Goal: Task Accomplishment & Management: Complete application form

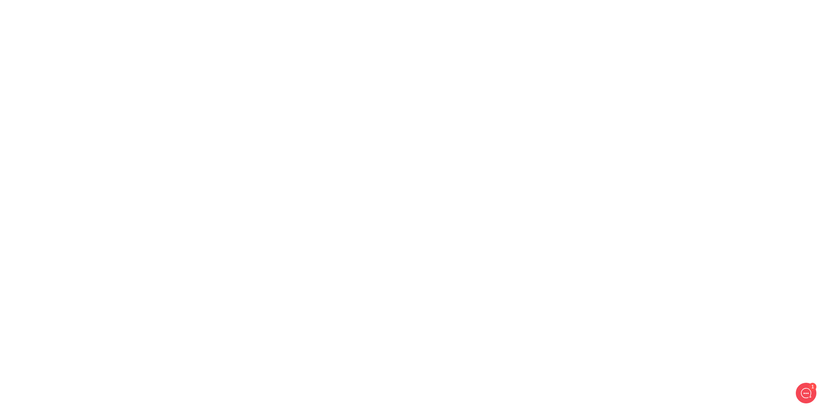
select select "187: [GEOGRAPHIC_DATA]"
select select "19: [GEOGRAPHIC_DATA]/New_York"
select select "1: 0"
select select "1: mmddyy"
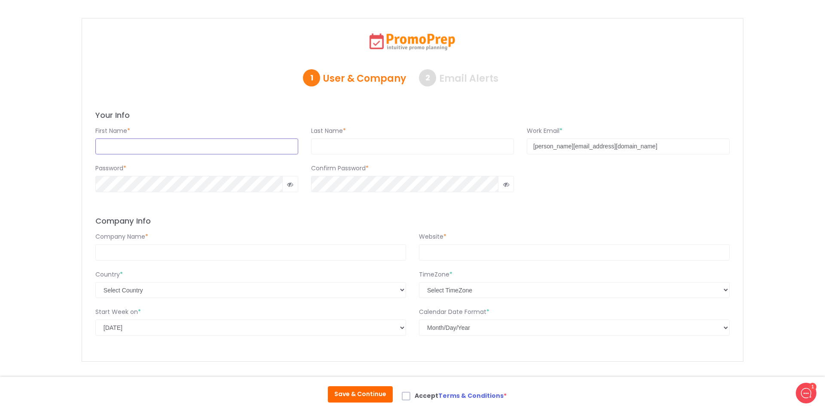
click at [156, 146] on input "text" at bounding box center [196, 146] width 203 height 16
type input "r"
type input "[PERSON_NAME]"
type input "Gray"
click at [328, 205] on div "Password * Confirm Password *" at bounding box center [412, 185] width 647 height 56
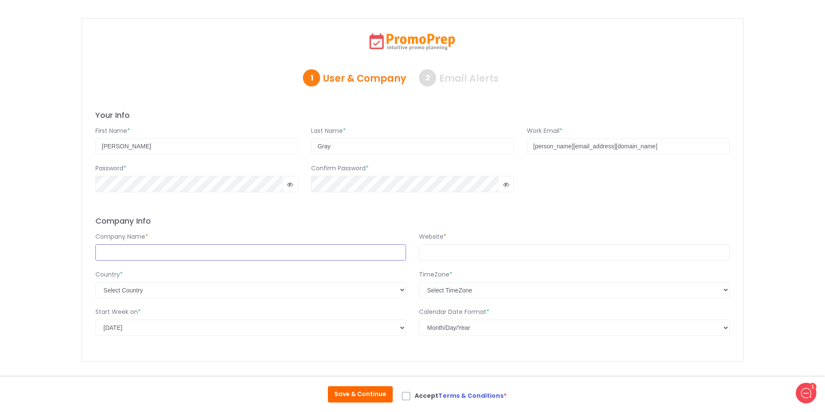
click at [304, 253] on input "text" at bounding box center [250, 252] width 311 height 16
type input "Barefoot Republic"
type input "[DOMAIN_NAME]"
click at [461, 265] on div "Country * Select Country [GEOGRAPHIC_DATA] [GEOGRAPHIC_DATA] [GEOGRAPHIC_DATA] …" at bounding box center [412, 282] width 647 height 38
click at [463, 286] on select "Select TimeZone [US_STATE] (GMT -11:00) International Date Line West (GMT -11:0…" at bounding box center [574, 290] width 311 height 16
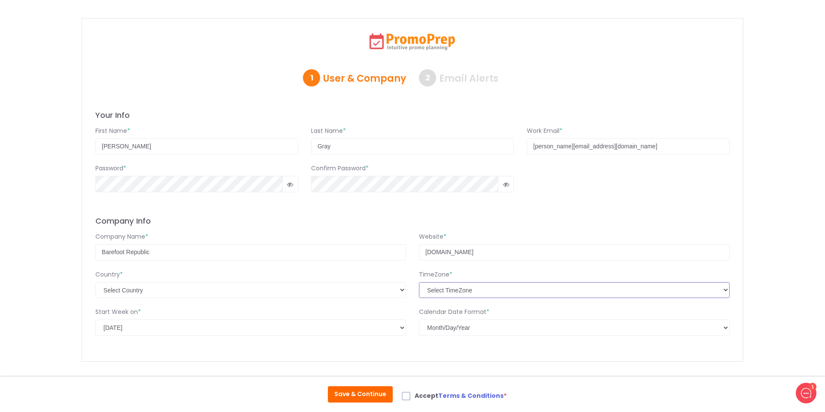
select select "13: [GEOGRAPHIC_DATA]/[GEOGRAPHIC_DATA]"
click at [565, 256] on input "[DOMAIN_NAME]" at bounding box center [574, 252] width 311 height 16
click at [466, 344] on div "Your Info First Name * [PERSON_NAME] Last Name * Gray Work Email * [PERSON_NAME…" at bounding box center [412, 228] width 647 height 237
click at [467, 330] on select "Select Calendar Date Format Month/Day/Year Day/Month/Year" at bounding box center [574, 327] width 311 height 16
click at [408, 397] on span at bounding box center [406, 396] width 9 height 9
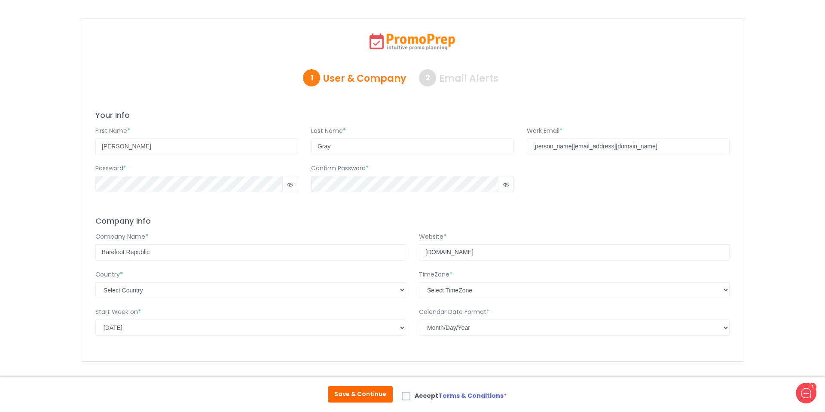
click at [415, 397] on input "Accept Terms & Conditions *" at bounding box center [418, 394] width 6 height 6
checkbox input "true"
click at [370, 396] on button "Save & Continue" at bounding box center [360, 394] width 65 height 16
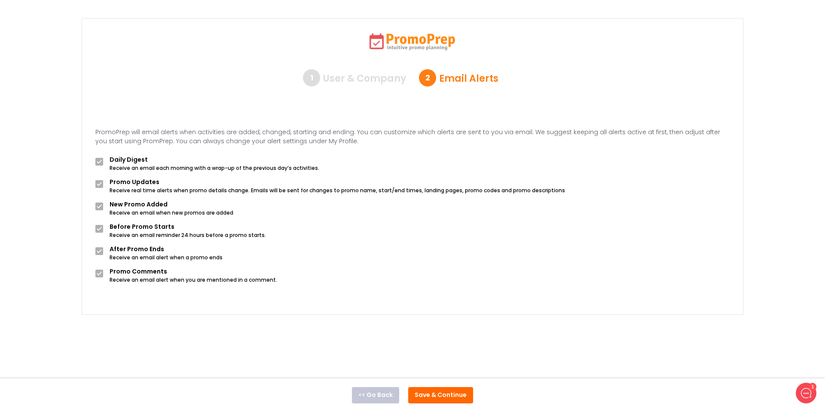
click at [438, 396] on button "Save & Continue" at bounding box center [440, 395] width 65 height 16
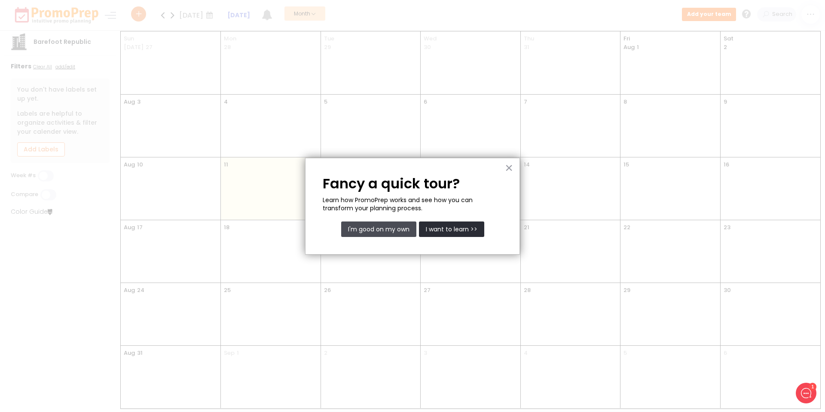
click at [391, 228] on button "I'm good on my own" at bounding box center [378, 228] width 75 height 15
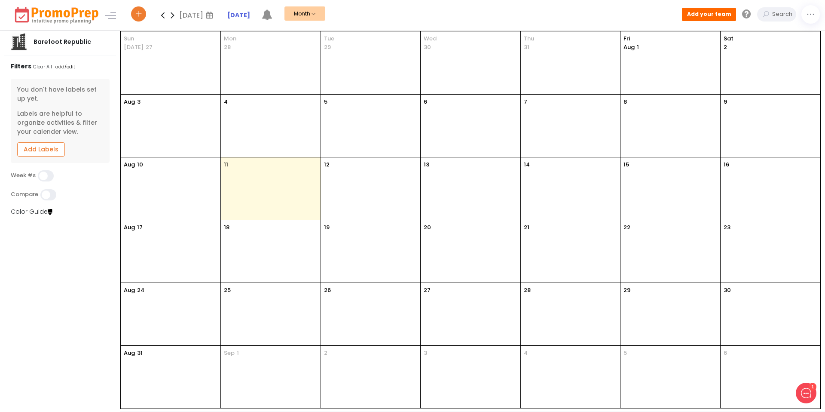
click at [747, 181] on div "16" at bounding box center [771, 188] width 100 height 62
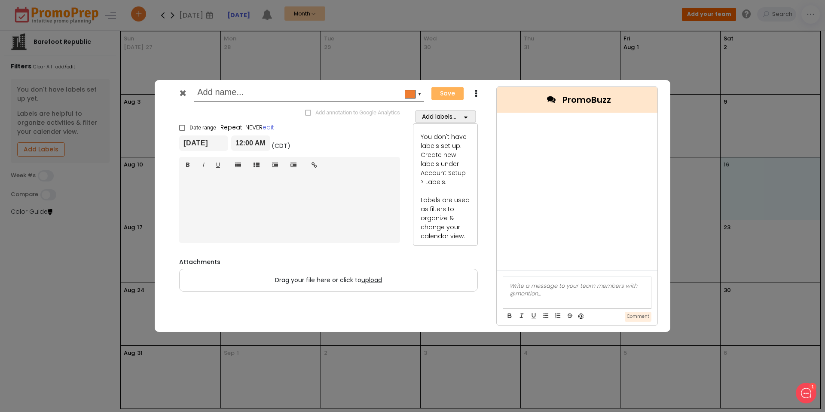
click at [266, 88] on input "text" at bounding box center [307, 93] width 220 height 15
click at [181, 96] on icon at bounding box center [183, 93] width 6 height 9
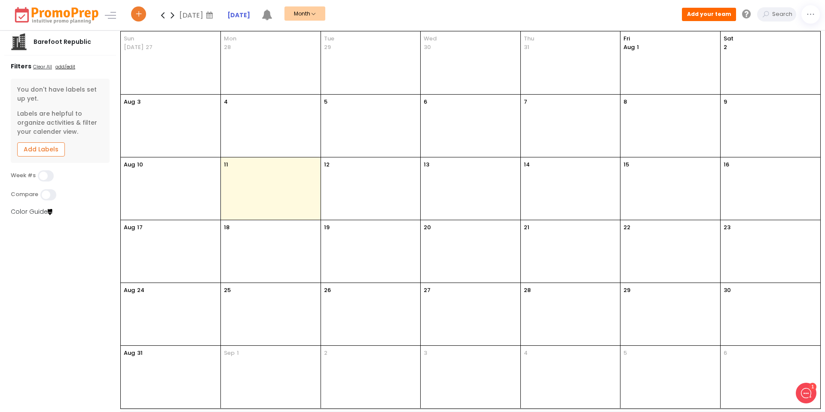
click at [55, 150] on link "Add Labels" at bounding box center [41, 149] width 48 height 14
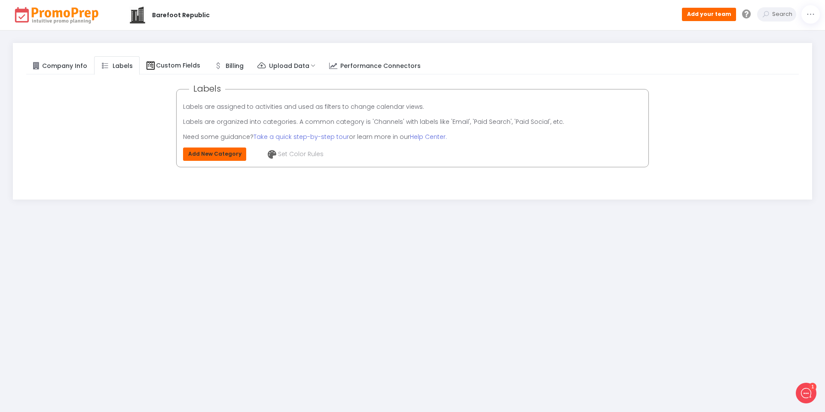
click at [215, 151] on button "Add New Category" at bounding box center [214, 153] width 63 height 13
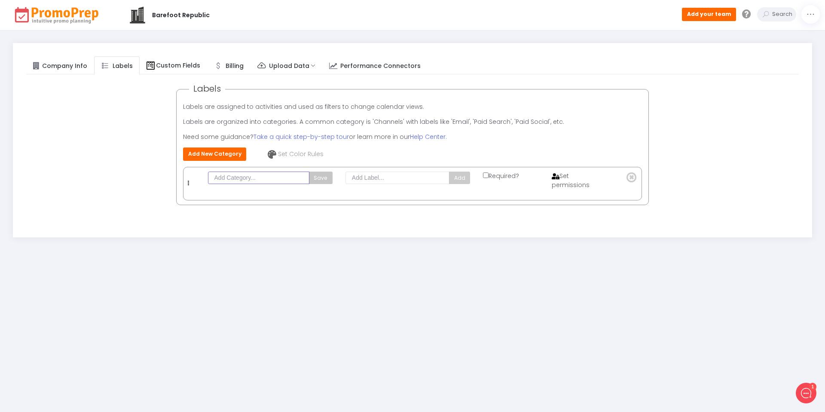
click at [247, 178] on input "text" at bounding box center [258, 177] width 101 height 12
click at [263, 180] on input "text" at bounding box center [258, 177] width 101 height 12
type input "Events"
click at [357, 176] on input "text" at bounding box center [398, 177] width 104 height 12
click at [187, 184] on div at bounding box center [190, 183] width 18 height 9
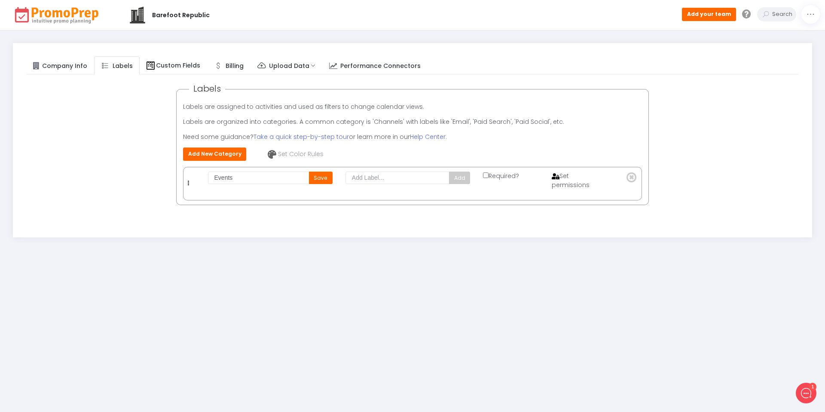
click at [188, 181] on icon at bounding box center [188, 183] width 1 height 6
click at [361, 179] on input "text" at bounding box center [398, 177] width 104 height 12
click at [243, 177] on input "Events" at bounding box center [258, 177] width 101 height 12
click at [388, 176] on input "text" at bounding box center [398, 177] width 104 height 12
type input "Email"
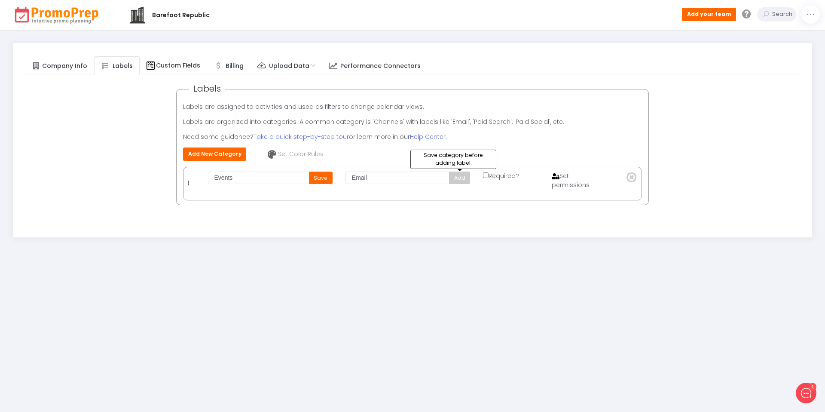
click at [461, 178] on button "Add" at bounding box center [459, 177] width 21 height 12
click at [324, 178] on button "Save" at bounding box center [321, 177] width 24 height 12
click at [423, 175] on input "text" at bounding box center [398, 180] width 104 height 12
type input "Email"
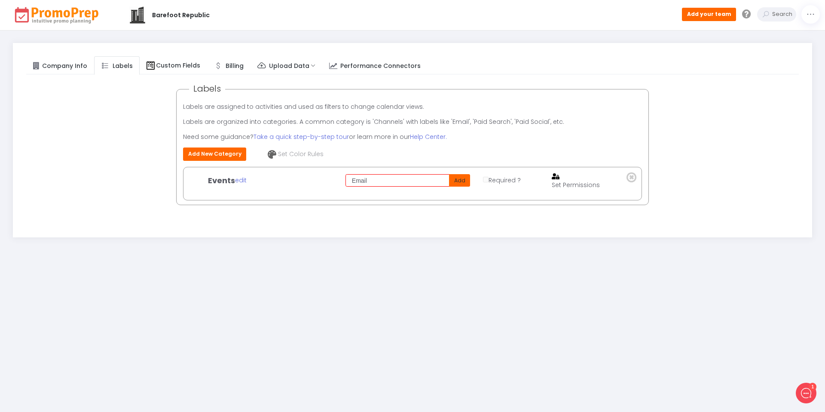
click at [459, 181] on button "Add" at bounding box center [459, 180] width 21 height 12
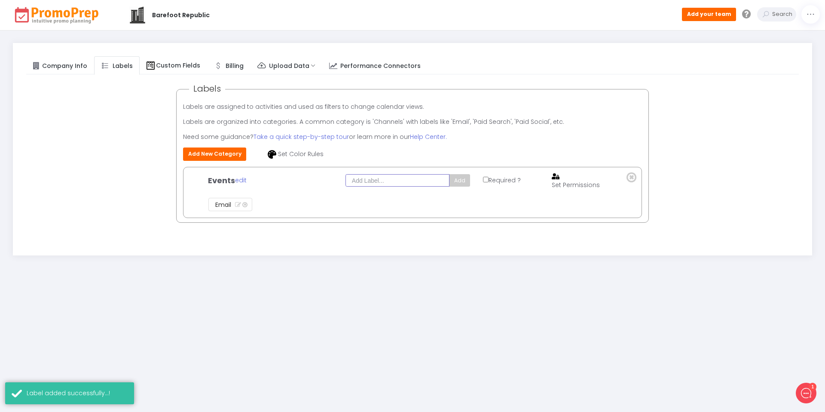
click at [402, 180] on input "text" at bounding box center [398, 180] width 104 height 12
type input "P"
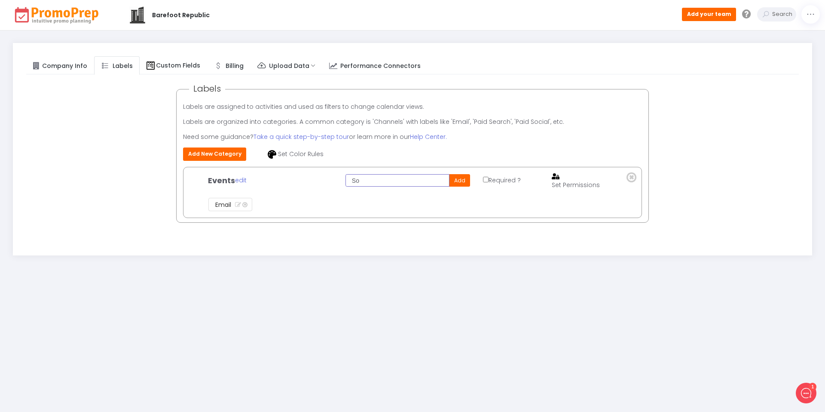
type input "S"
type input "Facebook"
click at [456, 176] on button "Add" at bounding box center [459, 180] width 21 height 12
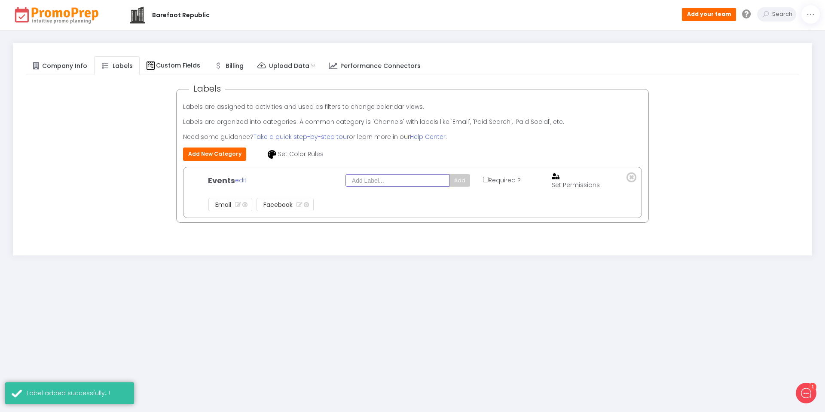
click at [417, 175] on input "text" at bounding box center [398, 180] width 104 height 12
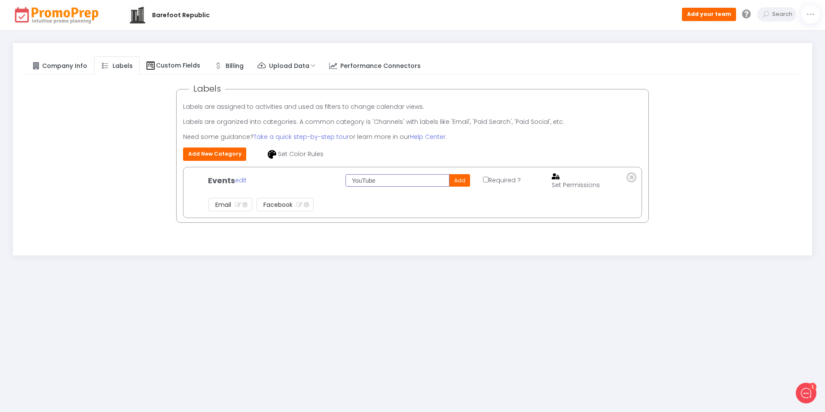
type input "YouTube"
click at [460, 178] on button "Add" at bounding box center [459, 180] width 21 height 12
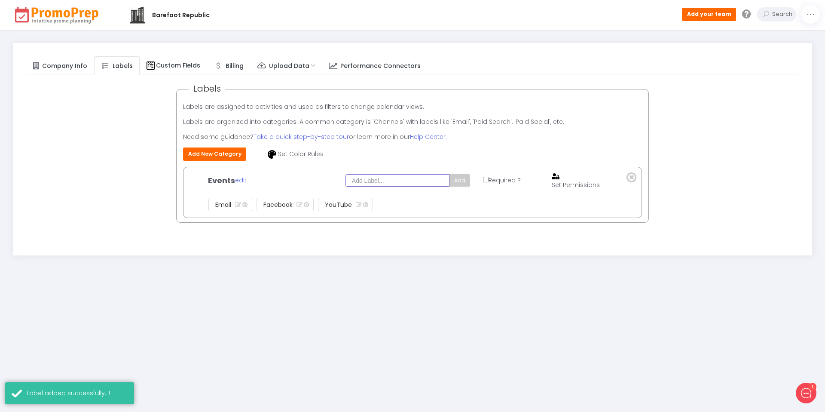
click at [395, 179] on input "text" at bounding box center [398, 180] width 104 height 12
type input "Instatgram"
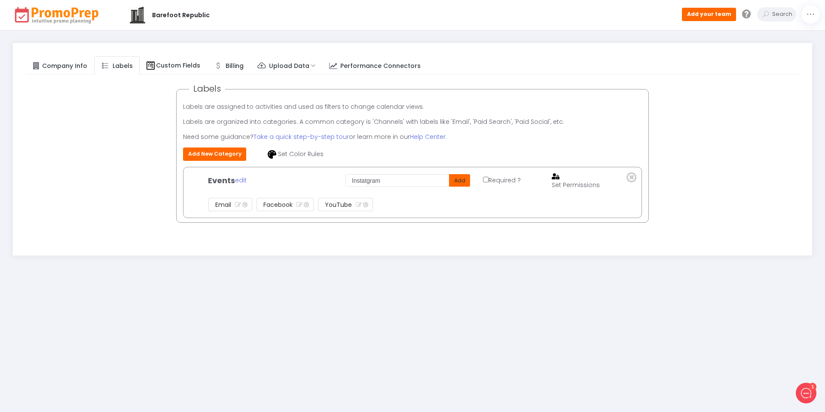
click at [459, 178] on button "Add" at bounding box center [459, 180] width 21 height 12
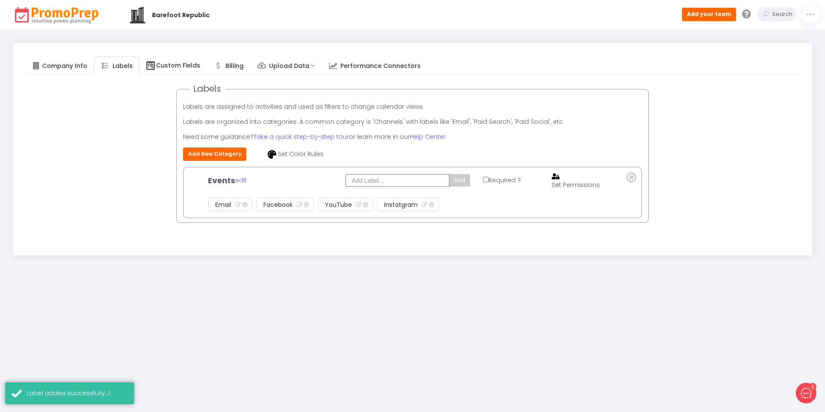
click at [413, 177] on input "text" at bounding box center [398, 180] width 104 height 12
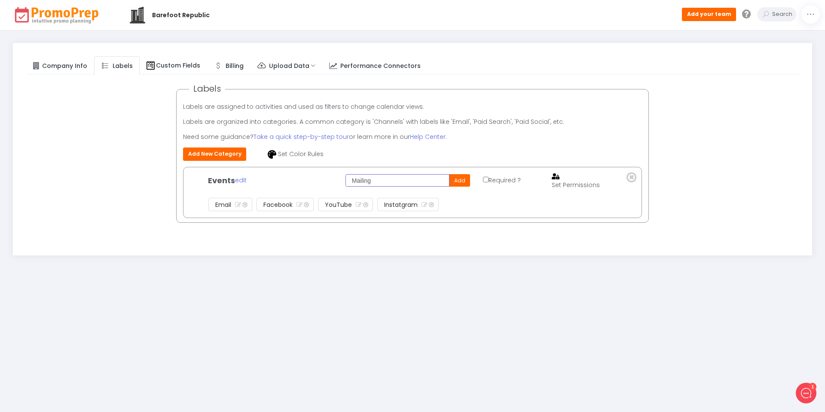
type input "Mailing"
click at [478, 201] on ul "Email Facebook YouTube Instatgram" at bounding box center [391, 205] width 370 height 18
click at [466, 177] on button "Add" at bounding box center [459, 180] width 21 height 12
click at [171, 67] on span "Custom Fields" at bounding box center [178, 65] width 44 height 9
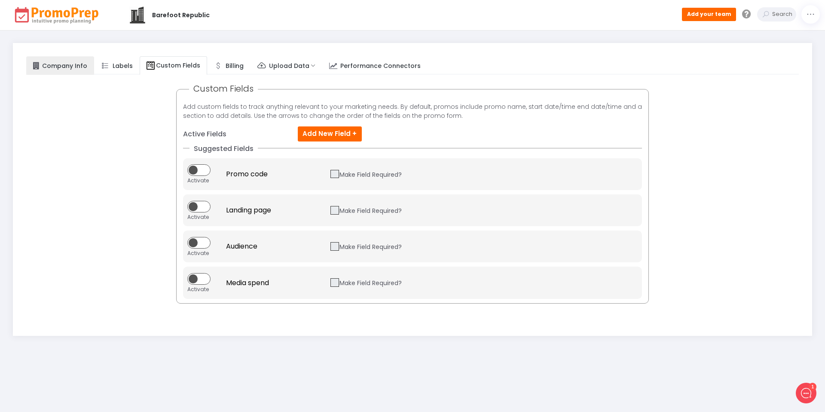
click at [72, 60] on link "Company Info" at bounding box center [60, 65] width 68 height 19
select select "187: [GEOGRAPHIC_DATA]"
select select "13: [GEOGRAPHIC_DATA]/[GEOGRAPHIC_DATA]"
select select "1: 0"
select select "1: mmddyy"
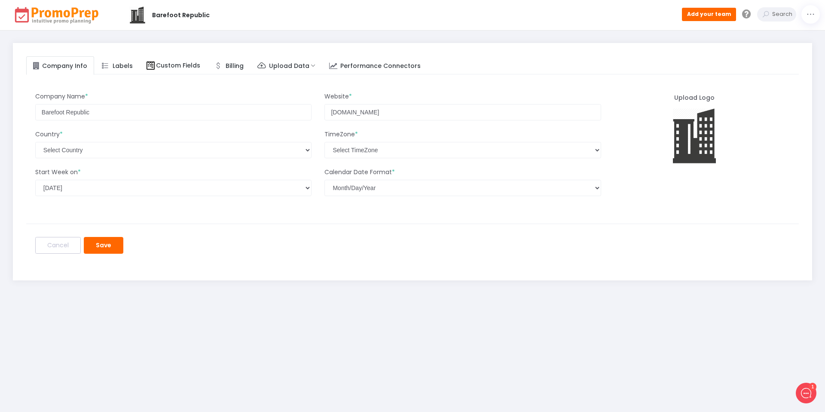
click at [175, 15] on div "Barefoot Republic" at bounding box center [181, 15] width 58 height 9
click at [113, 254] on div "Company Info Labels Custom Fields Billing Upload Data Promo Upload Conversion D…" at bounding box center [412, 161] width 799 height 237
click at [109, 242] on button "Save" at bounding box center [104, 245] width 40 height 17
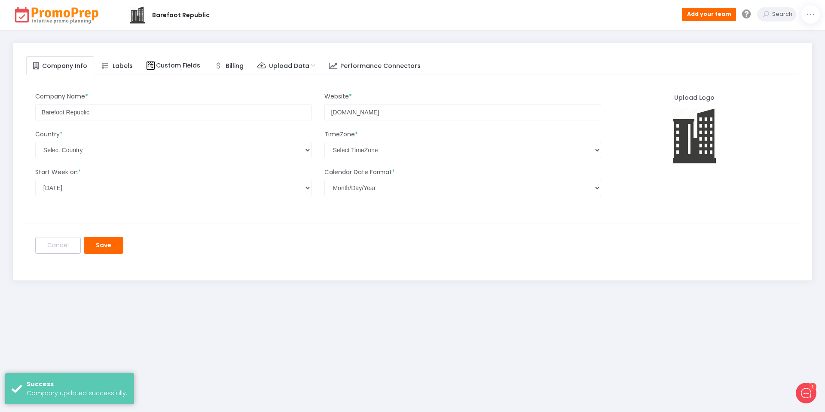
click at [86, 9] on img at bounding box center [57, 15] width 88 height 19
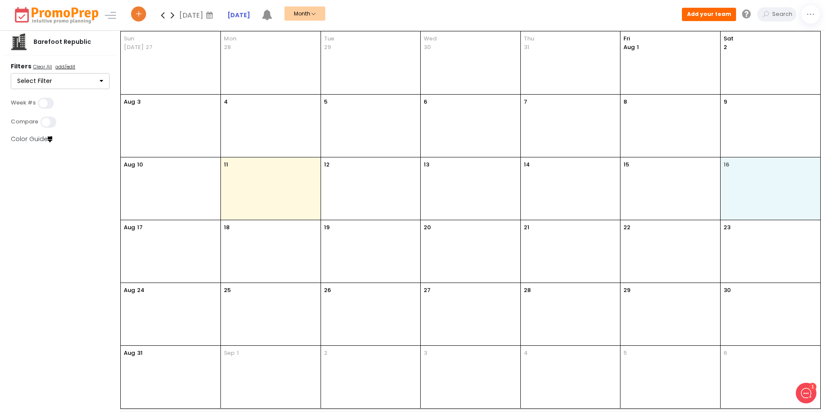
click at [738, 176] on div "16" at bounding box center [771, 188] width 100 height 62
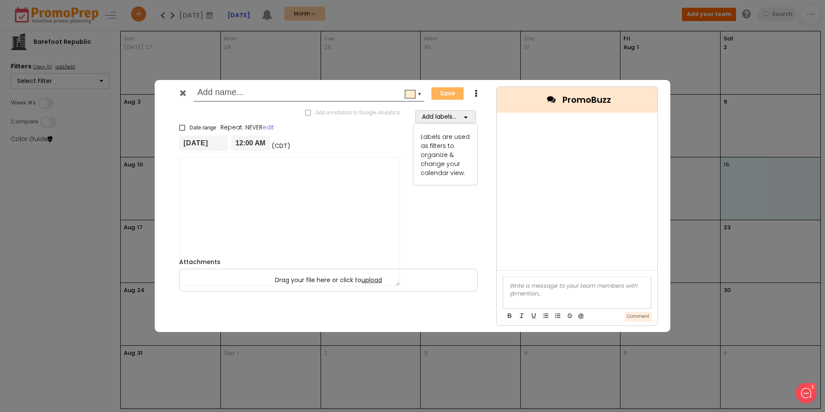
click at [738, 176] on div "▼ Save Duplicate Add annotation to Google Analytics × Date range Repeat: NEVER …" at bounding box center [412, 206] width 825 height 412
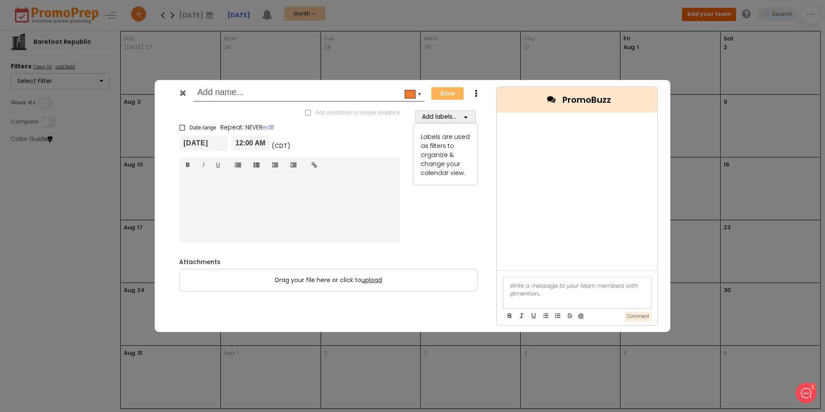
click at [240, 94] on input "text" at bounding box center [307, 93] width 220 height 15
type input "Clay Shoot"
click at [444, 236] on div "Add labels... Events Select All Clear All Email Facebook Instatgram Mailing You…" at bounding box center [446, 176] width 78 height 139
click at [433, 117] on button "Add labels..." at bounding box center [445, 116] width 61 height 12
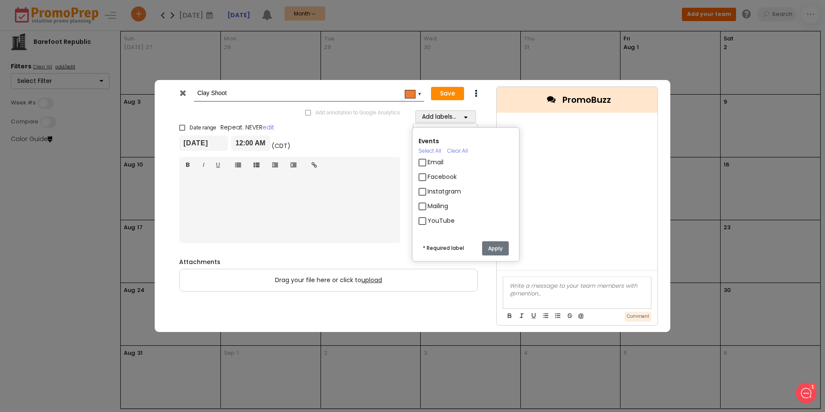
click at [496, 250] on button "Apply" at bounding box center [495, 248] width 27 height 14
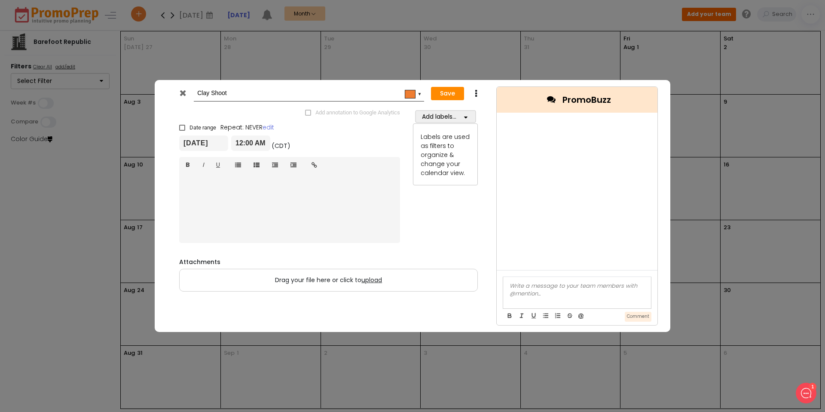
click at [606, 96] on span "PromoBuzz" at bounding box center [587, 99] width 49 height 13
click at [554, 292] on div at bounding box center [577, 292] width 148 height 31
click at [420, 92] on div "▼" at bounding box center [420, 93] width 4 height 7
click at [370, 132] on div "Date range Repeat: NEVER edit 08/16/2025 12:00 AM (CDT) 08/16/2025 11:59 PM (CD…" at bounding box center [290, 137] width 234 height 28
click at [450, 115] on button "Add labels..." at bounding box center [445, 116] width 61 height 12
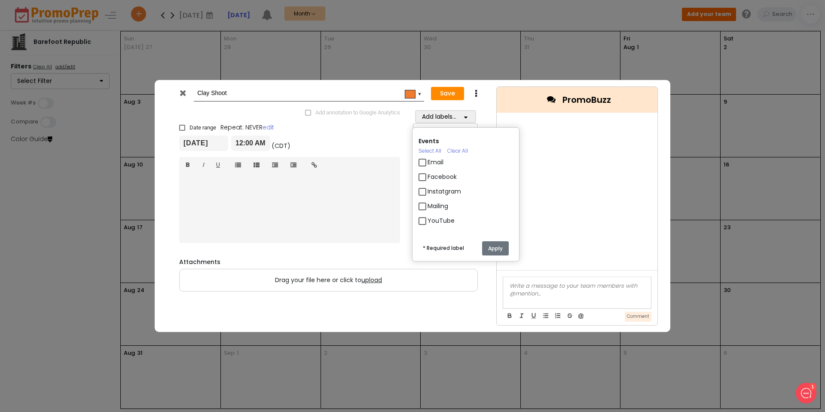
click at [434, 138] on label "Events" at bounding box center [429, 141] width 21 height 9
click at [434, 162] on label "Email" at bounding box center [436, 162] width 16 height 9
click at [433, 162] on input "Email" at bounding box center [431, 159] width 6 height 6
checkbox input "true"
click at [439, 192] on label "Instatgram" at bounding box center [445, 191] width 34 height 9
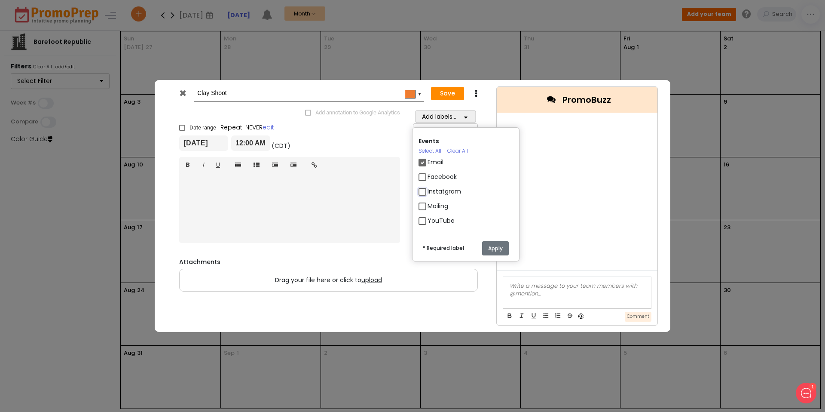
click at [433, 191] on input "Instatgram" at bounding box center [431, 188] width 6 height 6
checkbox input "true"
click at [438, 178] on label "Facebook" at bounding box center [442, 176] width 29 height 9
click at [433, 176] on input "Facebook" at bounding box center [431, 174] width 6 height 6
checkbox input "true"
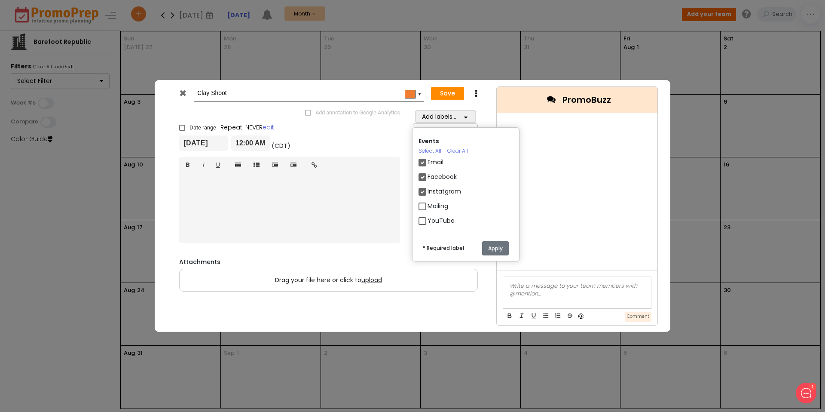
click at [438, 205] on label "Mailing" at bounding box center [438, 206] width 21 height 9
click at [433, 205] on input "Mailing" at bounding box center [431, 203] width 6 height 6
checkbox input "true"
click at [445, 220] on label "YouTube" at bounding box center [441, 220] width 27 height 9
click at [433, 220] on input "YouTube" at bounding box center [431, 217] width 6 height 6
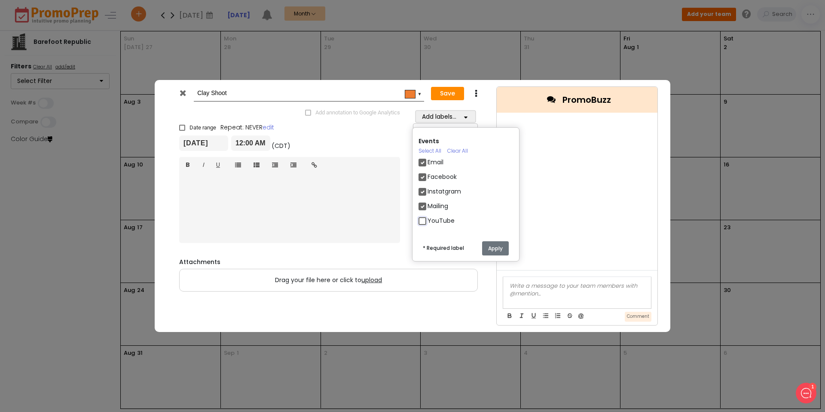
checkbox input "true"
click at [497, 247] on button "Apply" at bounding box center [495, 248] width 27 height 14
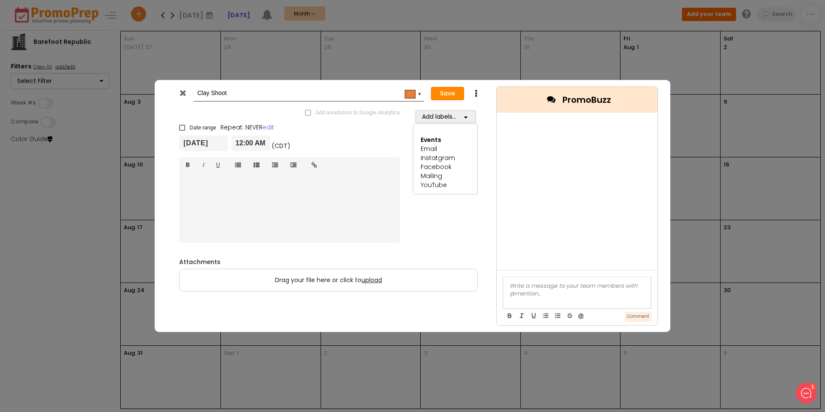
click at [450, 92] on button "Save" at bounding box center [447, 94] width 33 height 14
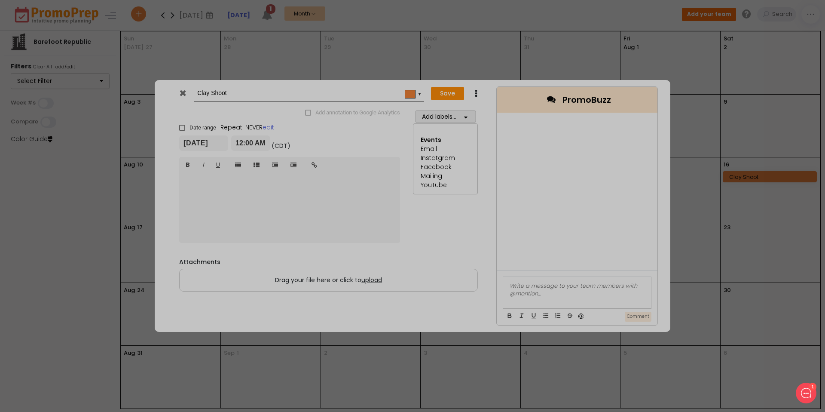
checkbox input "true"
type input "2025-08-16"
type input "00:00"
type input "2025-08-16"
type input "23:59"
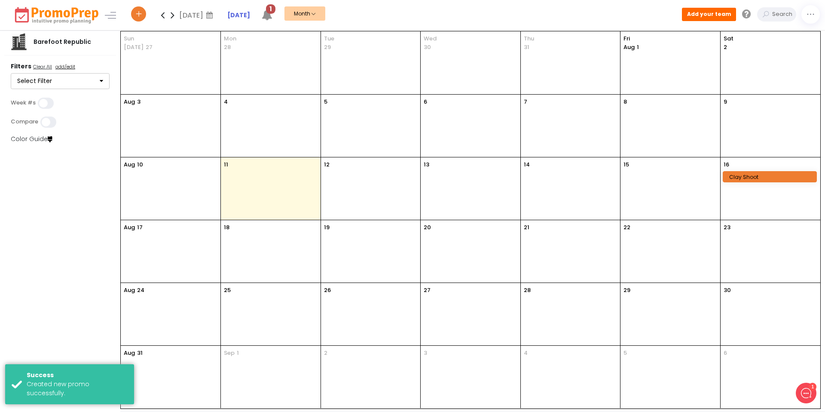
click at [765, 174] on div "Clay Shoot" at bounding box center [771, 177] width 84 height 6
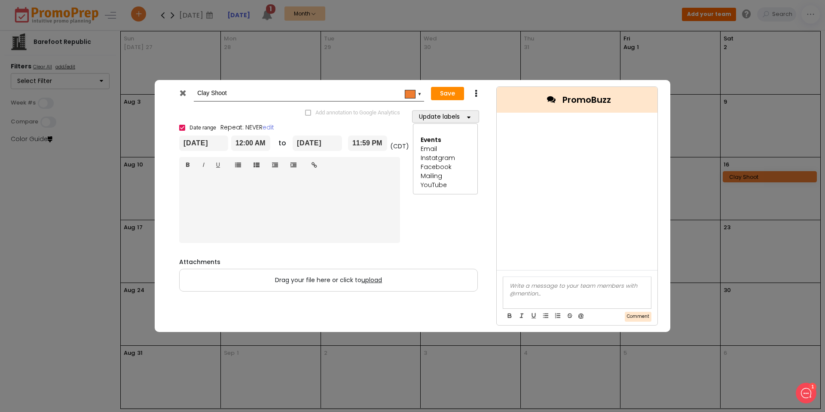
click at [751, 197] on div "Clay Shoot #ee7d31 ▼ Save Duplicate Delete Add annotation to Google Analytics ×…" at bounding box center [412, 206] width 825 height 412
click at [181, 93] on icon at bounding box center [183, 93] width 6 height 9
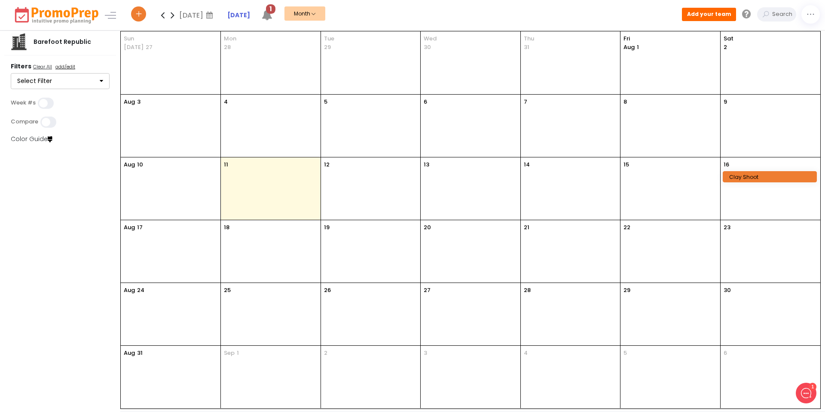
click at [319, 12] on button "Month" at bounding box center [305, 13] width 41 height 14
click at [386, 6] on div "Aug 2025 August 2025 Su Mo Tu We Th Fr Sa 27 28 29 30 31 1 2 3 4 5 6 7 8 9 10 1…" at bounding box center [477, 15] width 696 height 30
